Goal: Complete application form

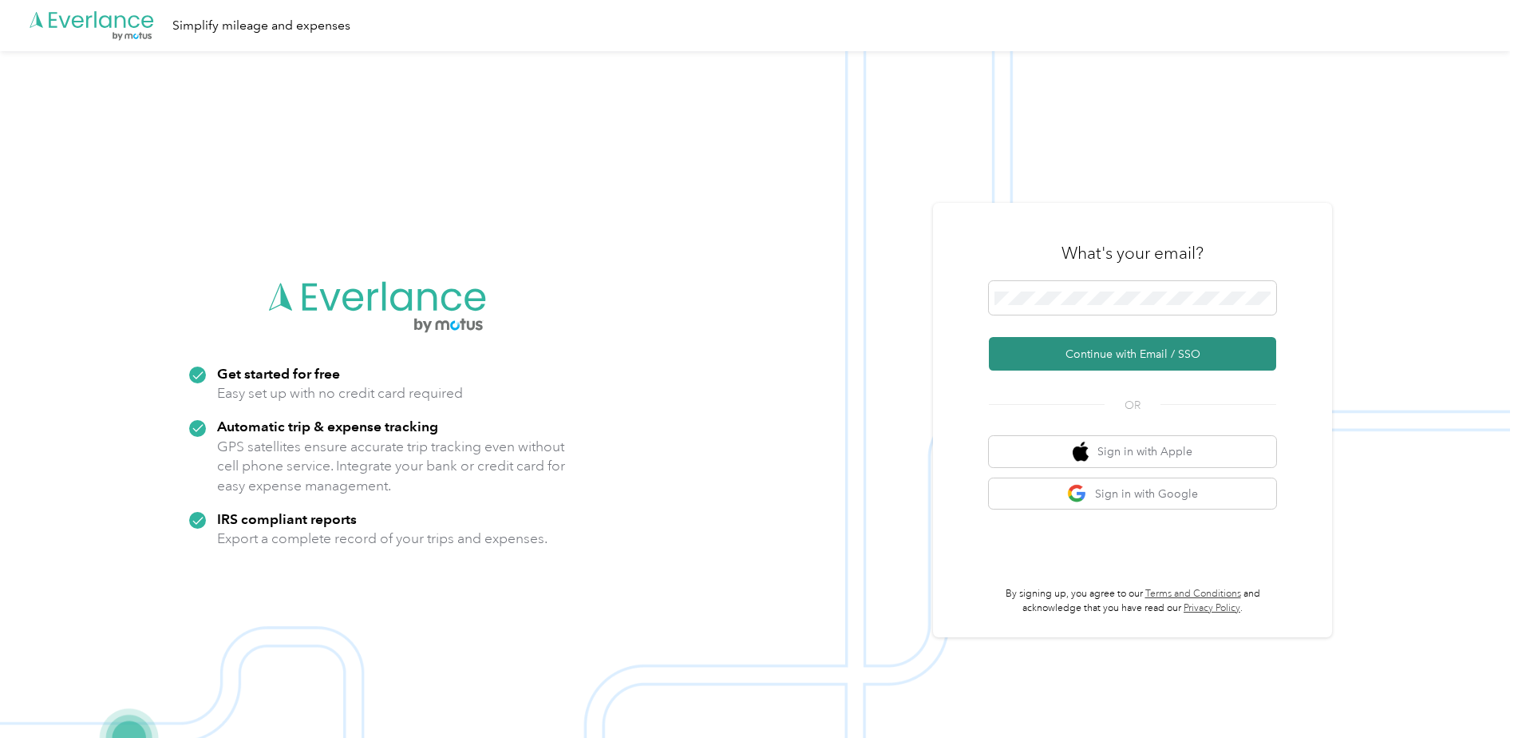
click at [1063, 366] on button "Continue with Email / SSO" at bounding box center [1132, 354] width 287 height 34
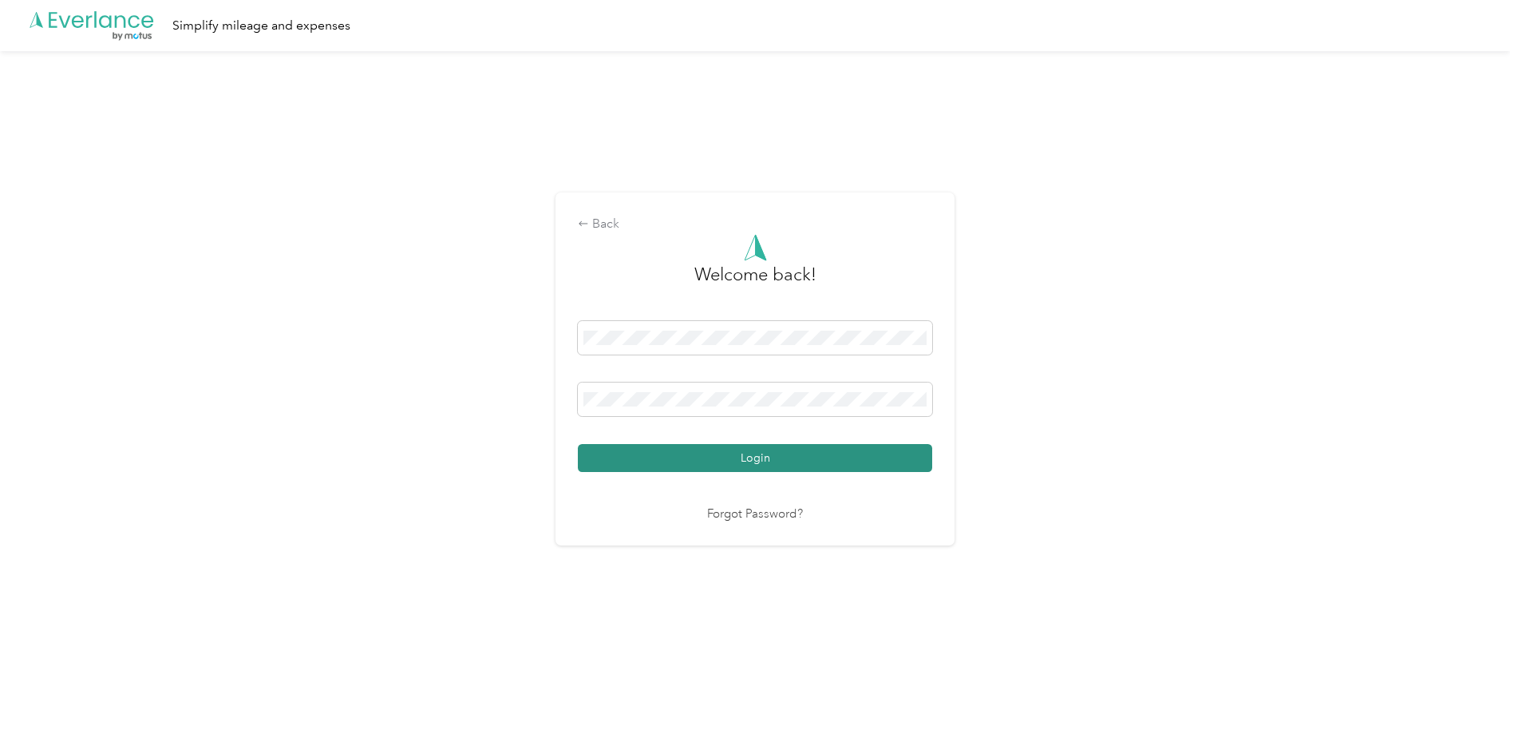
click at [712, 458] on button "Login" at bounding box center [755, 458] width 354 height 28
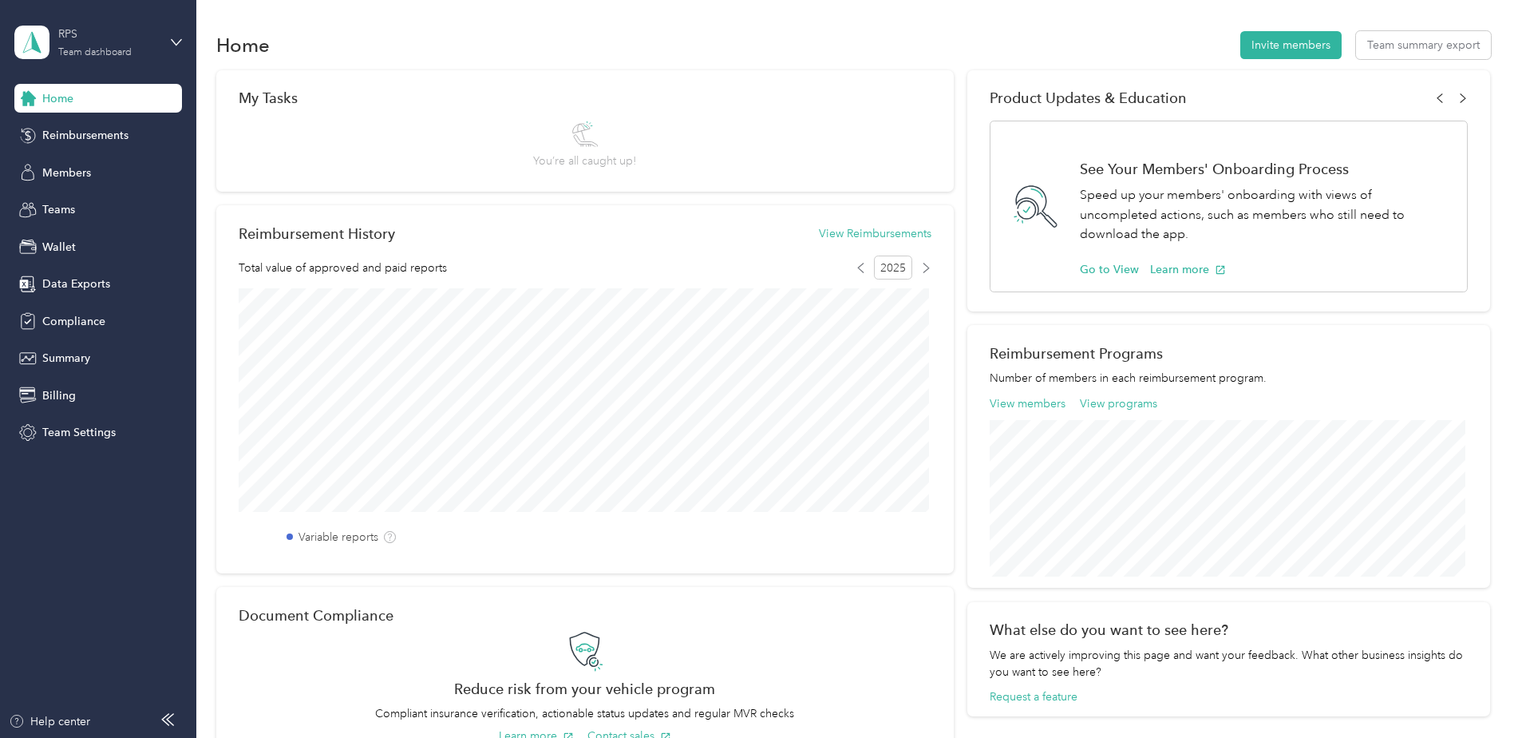
click at [130, 46] on div "RPS Team dashboard" at bounding box center [108, 42] width 100 height 32
click at [124, 131] on div "Team dashboard" at bounding box center [183, 131] width 314 height 28
click at [49, 242] on span "Wallet" at bounding box center [59, 247] width 34 height 17
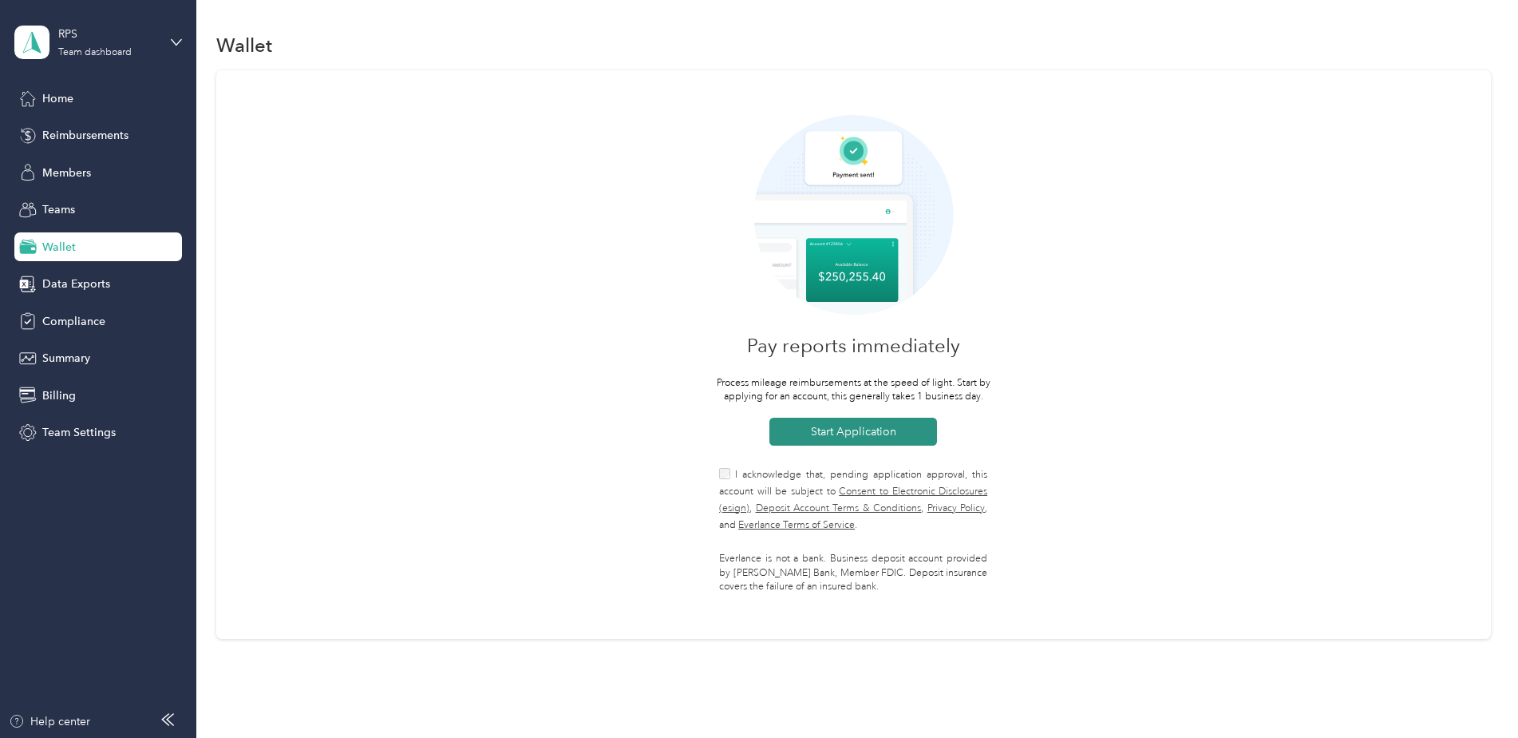
click at [843, 427] on button "Start Application" at bounding box center [854, 431] width 168 height 28
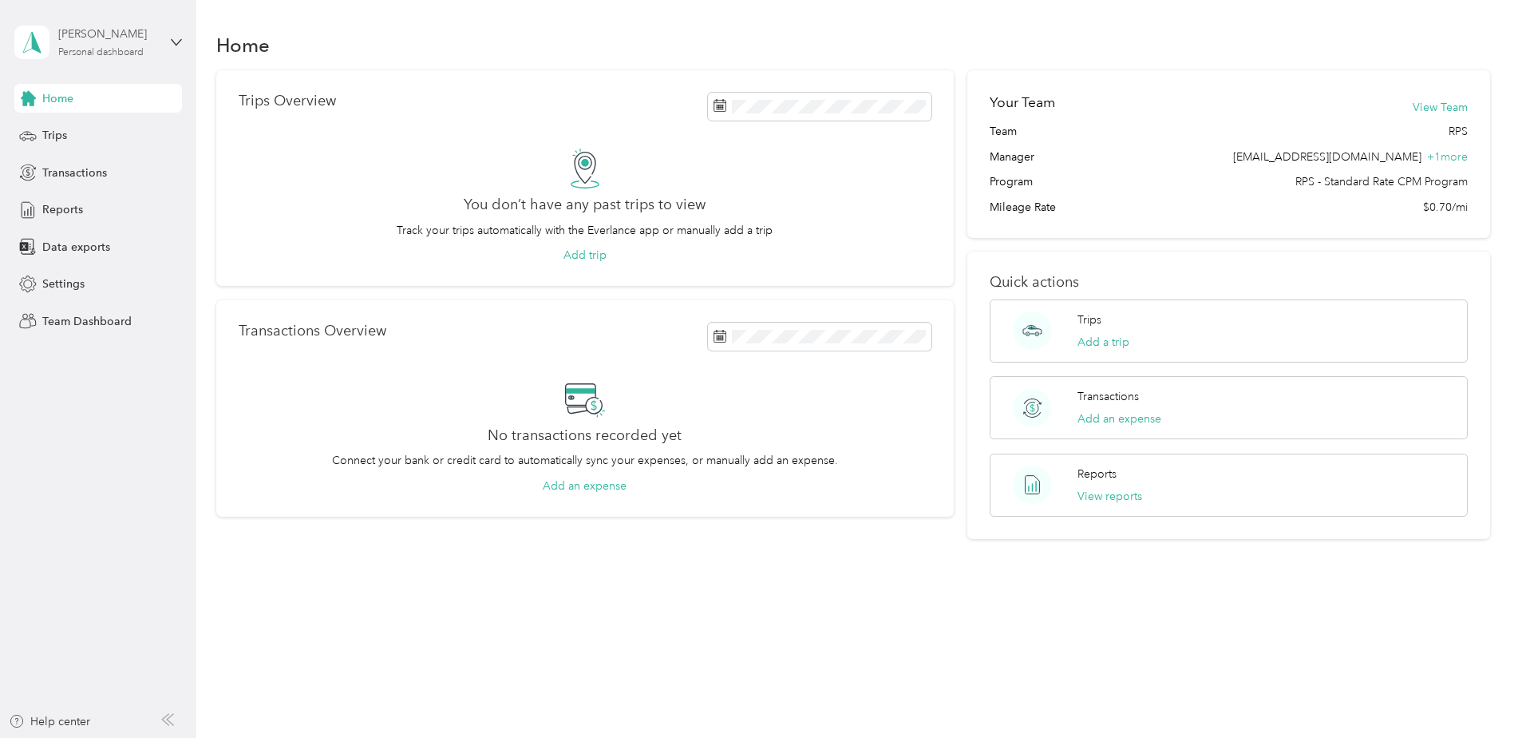
click at [146, 26] on div "Erica Duncanson" at bounding box center [108, 34] width 100 height 17
click at [113, 132] on div "Team dashboard" at bounding box center [183, 129] width 314 height 28
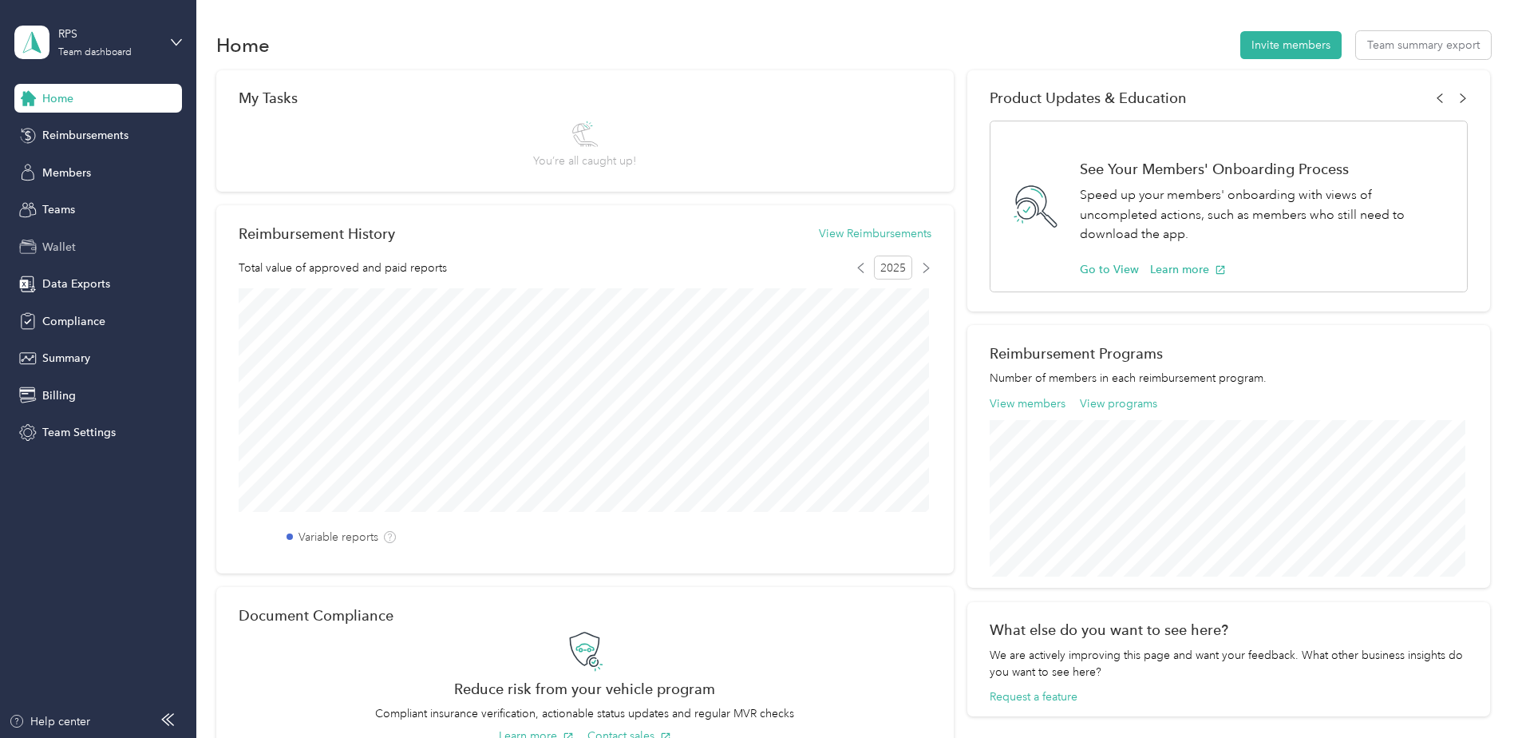
click at [57, 242] on span "Wallet" at bounding box center [59, 247] width 34 height 17
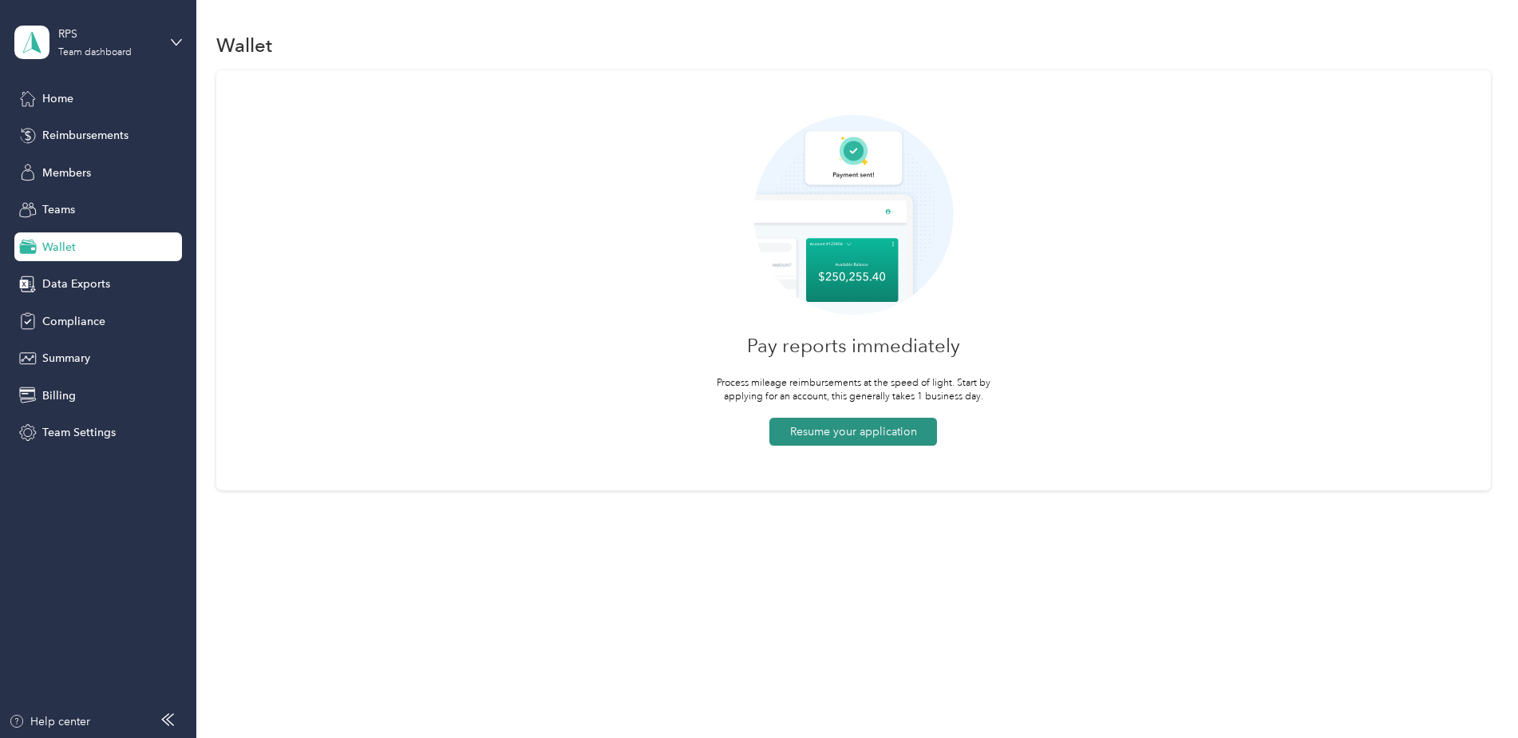
click at [853, 426] on button "Resume your application" at bounding box center [854, 431] width 168 height 28
